Goal: Task Accomplishment & Management: Manage account settings

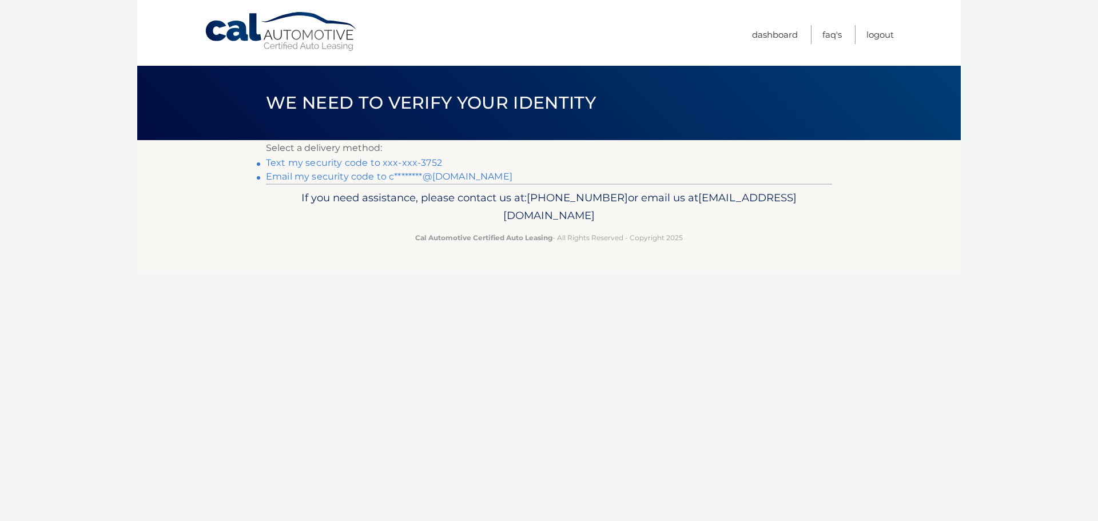
click at [423, 164] on link "Text my security code to xxx-xxx-3752" at bounding box center [354, 162] width 176 height 11
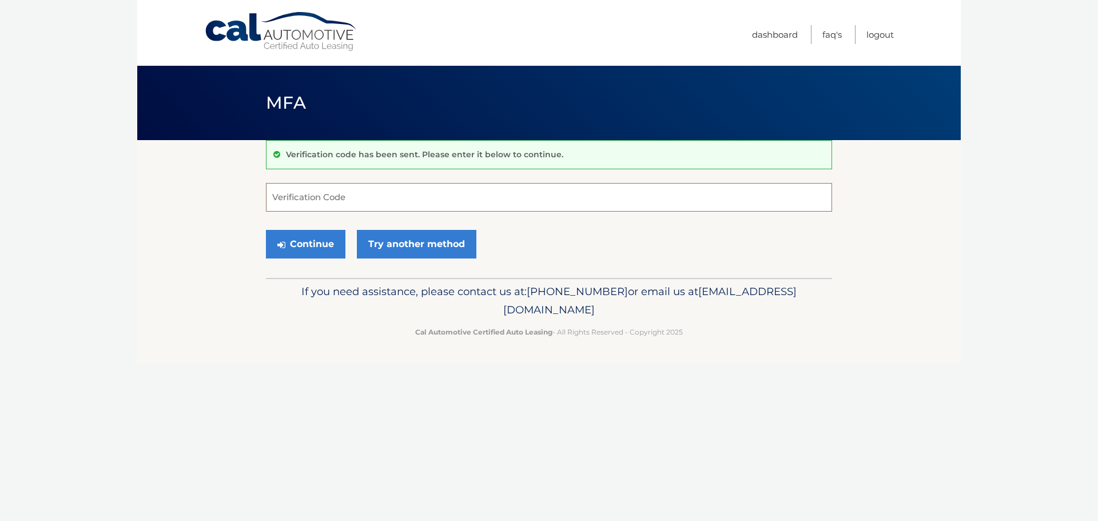
click at [438, 192] on input "Verification Code" at bounding box center [549, 197] width 566 height 29
type input "962026"
click at [325, 240] on button "Continue" at bounding box center [306, 244] width 80 height 29
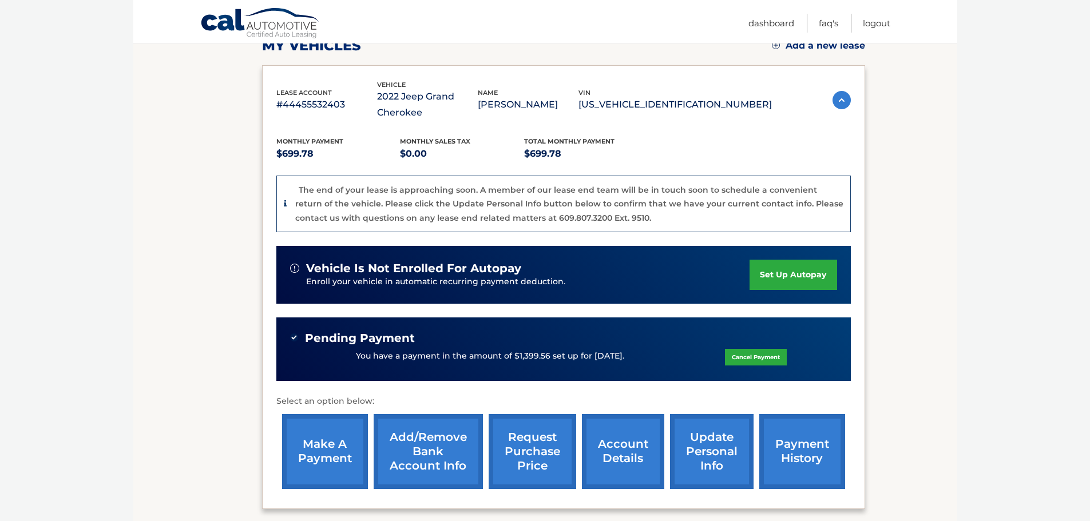
scroll to position [281, 0]
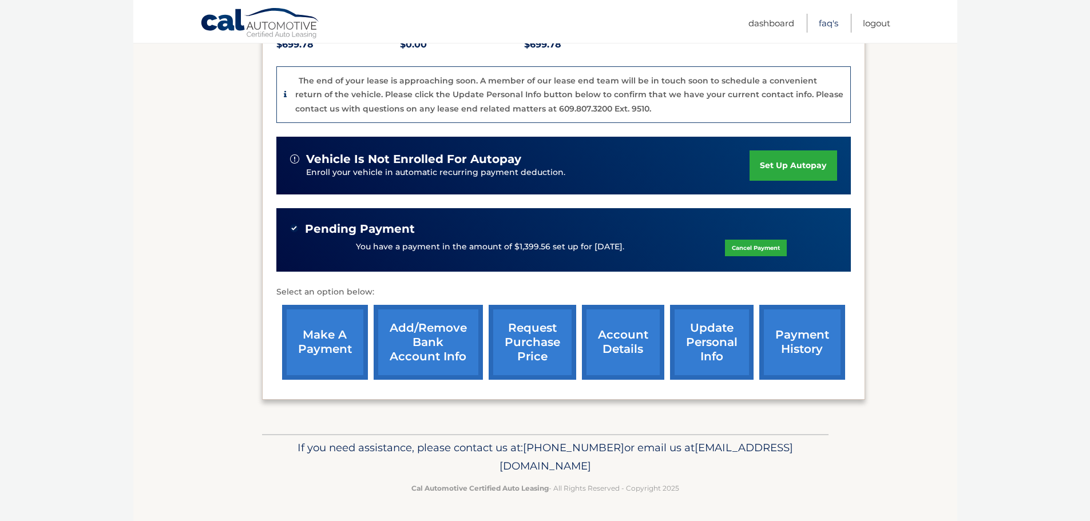
click at [826, 18] on link "FAQ's" at bounding box center [828, 23] width 19 height 19
